Goal: Find specific page/section: Find specific page/section

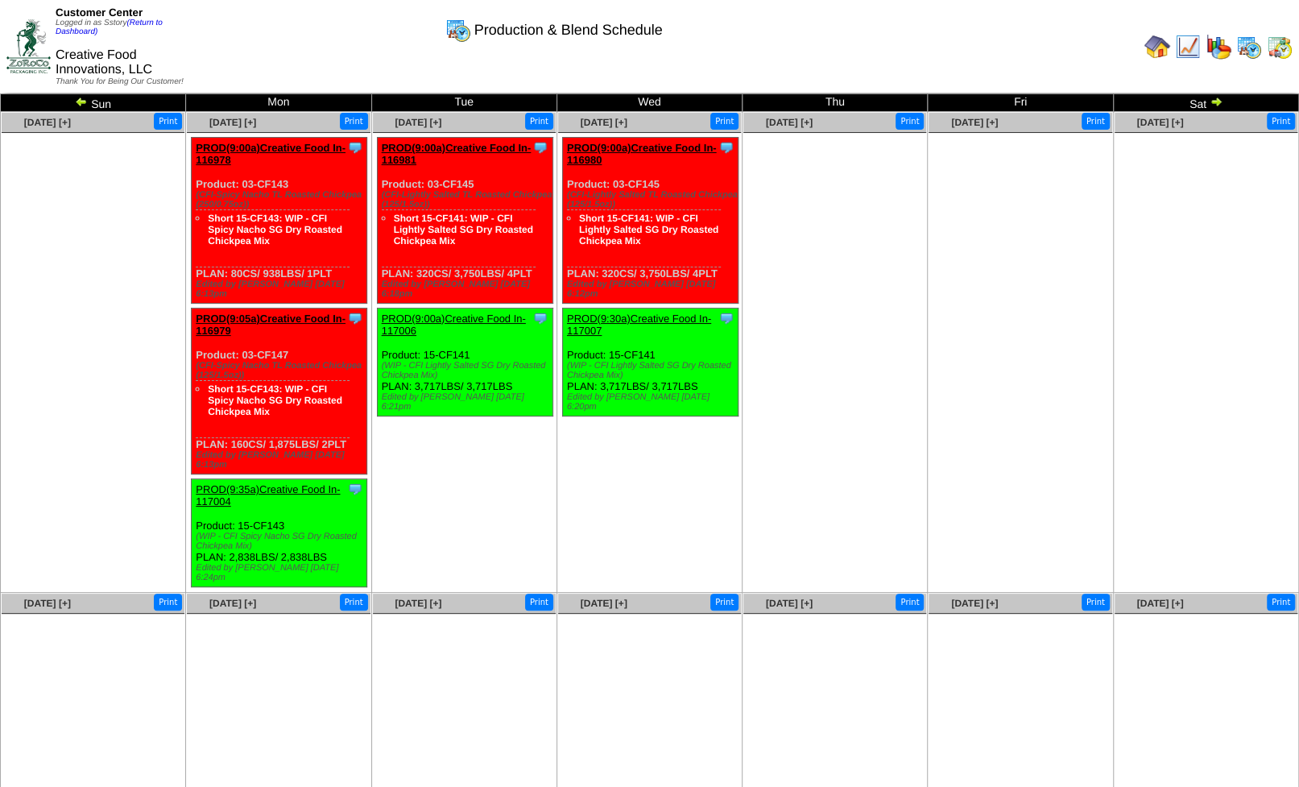
click at [1157, 47] on img at bounding box center [1158, 47] width 26 height 26
click at [150, 26] on link "(Return to Dashboard)" at bounding box center [109, 28] width 107 height 18
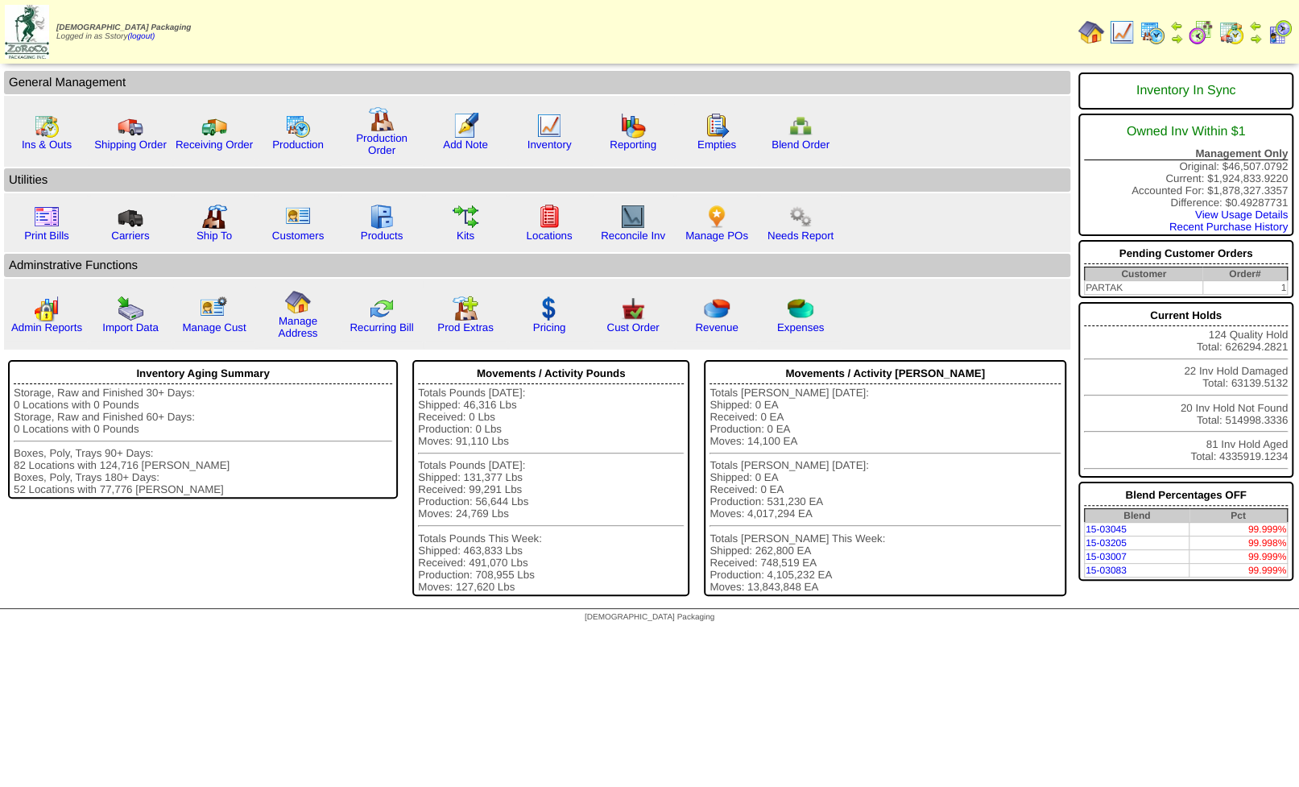
click at [1252, 33] on img at bounding box center [1255, 38] width 13 height 13
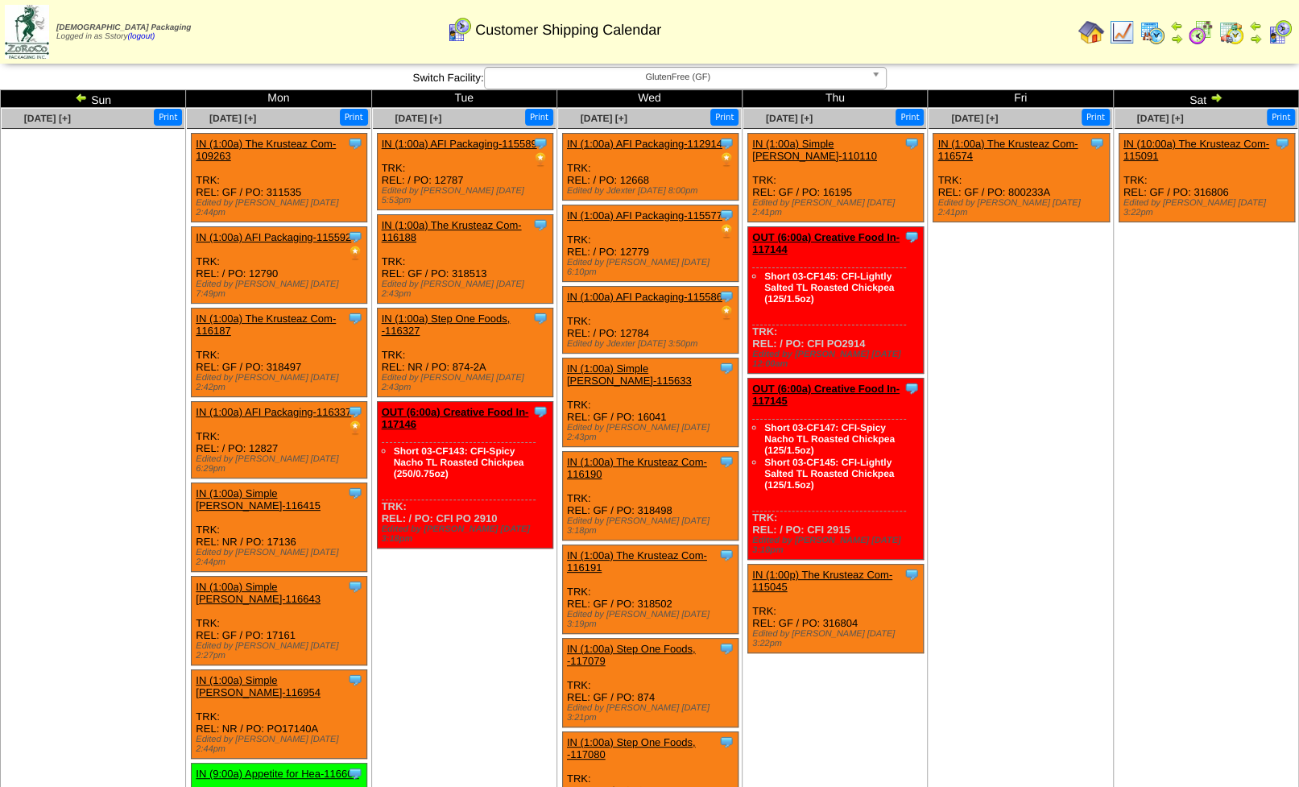
click at [85, 101] on img at bounding box center [81, 97] width 13 height 13
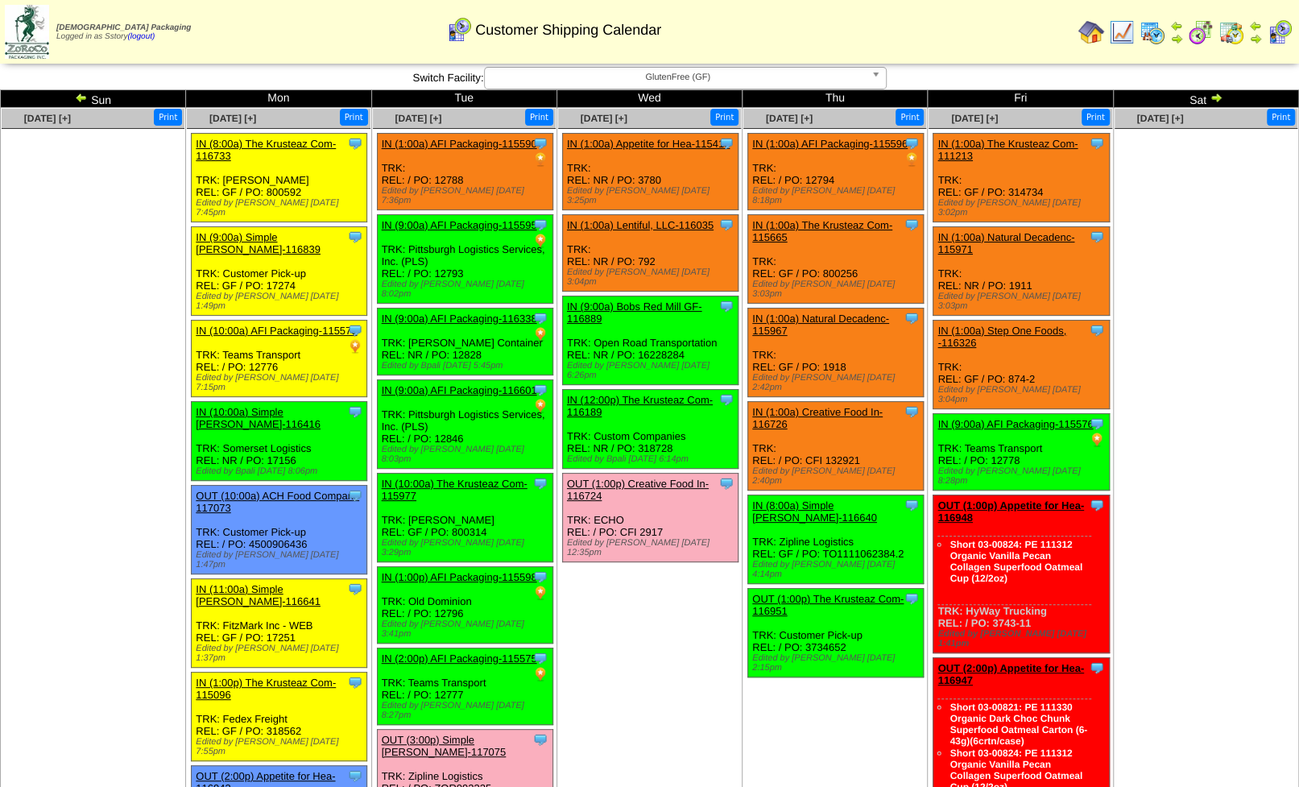
click at [1174, 25] on img at bounding box center [1176, 25] width 13 height 13
